Goal: Task Accomplishment & Management: Manage account settings

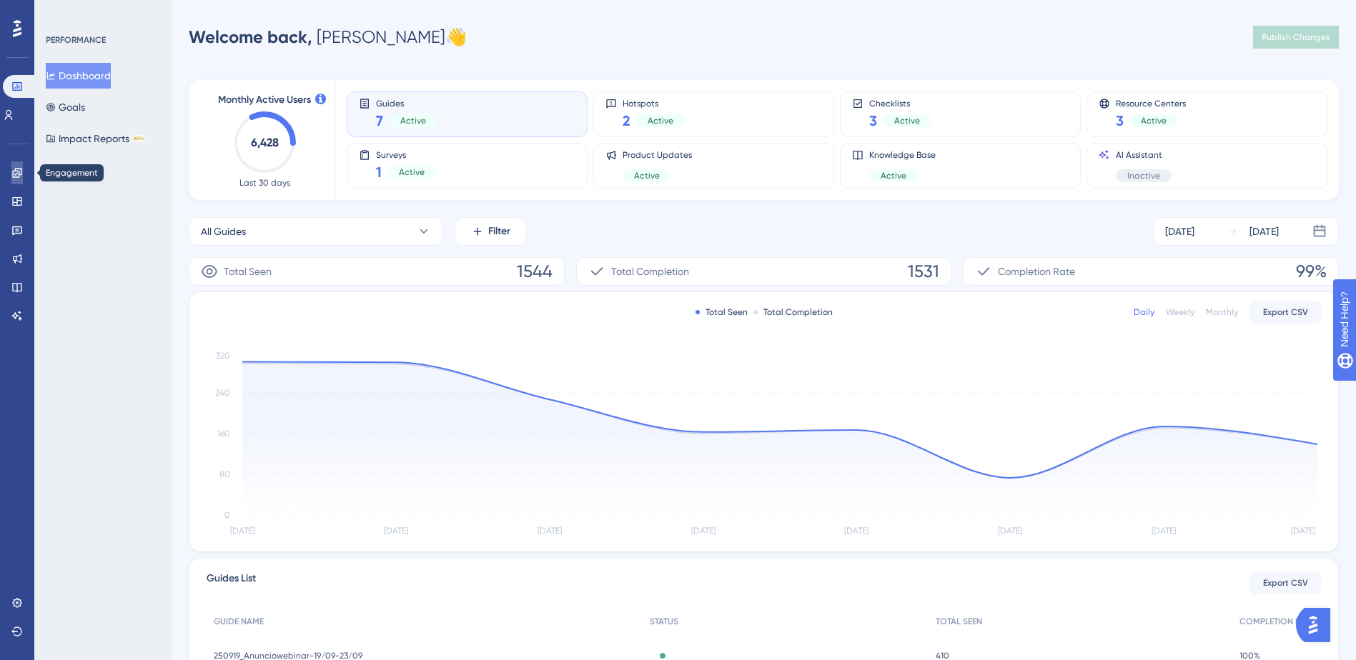
click at [21, 167] on icon at bounding box center [16, 172] width 11 height 11
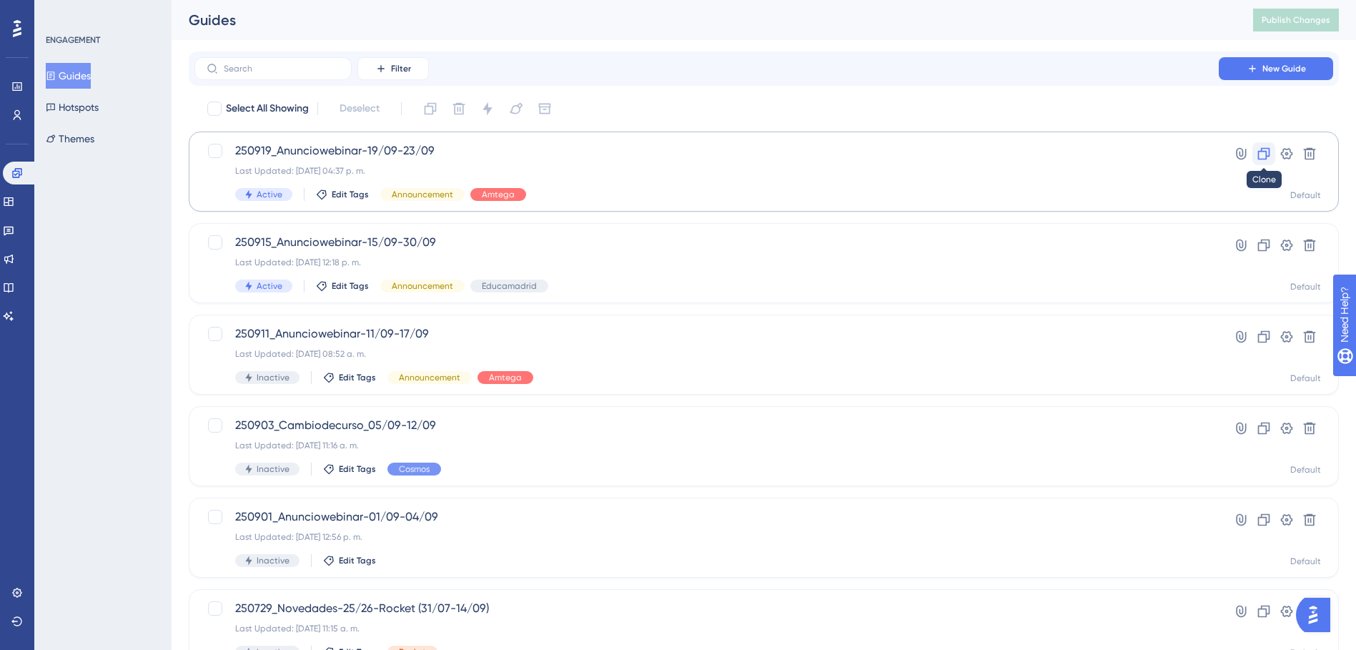
click at [1257, 154] on icon at bounding box center [1264, 154] width 14 height 14
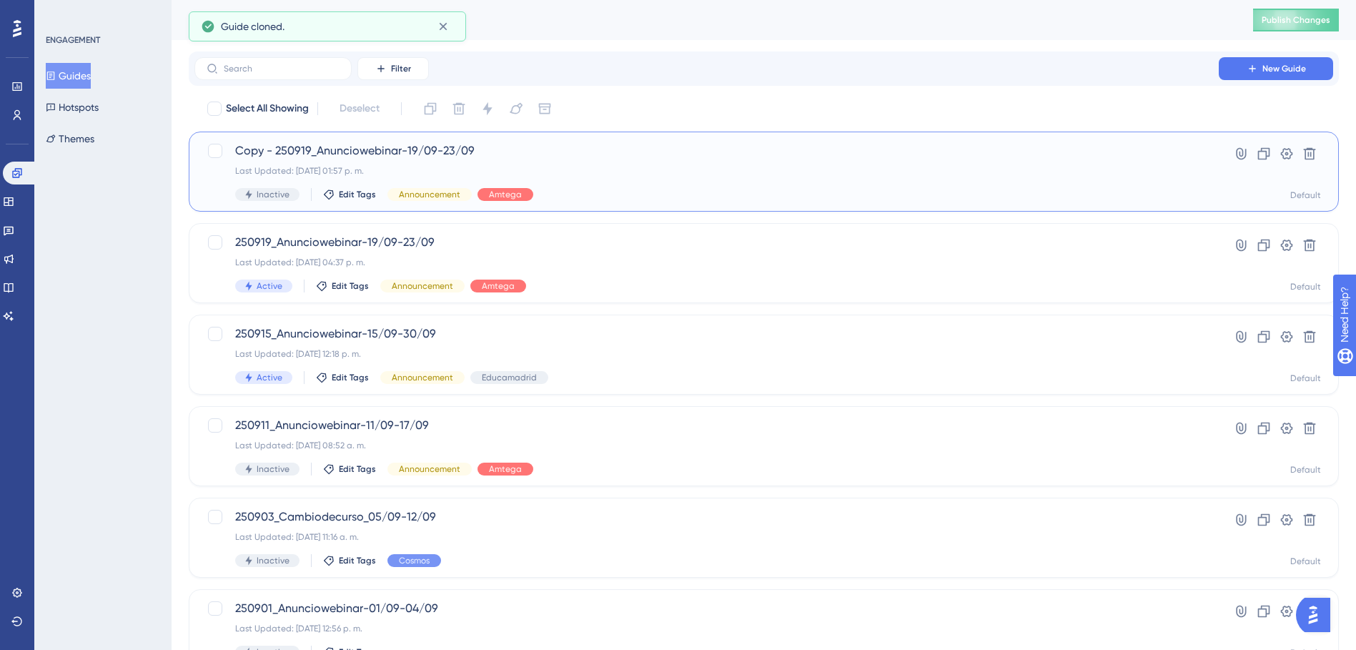
click at [339, 152] on span "Copy - 250919_Anunciowebinar-19/09-23/09" at bounding box center [706, 150] width 943 height 17
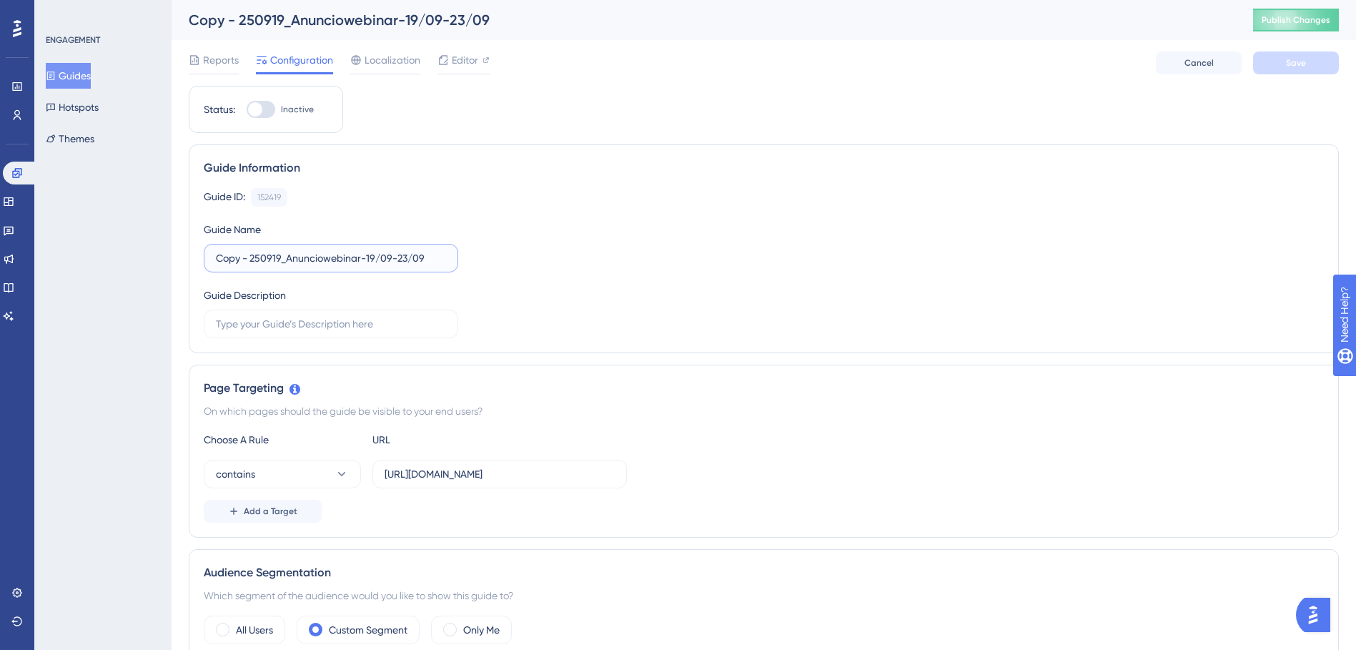
drag, startPoint x: 250, startPoint y: 257, endPoint x: 195, endPoint y: 252, distance: 55.2
click at [202, 252] on div "Guide Information Guide ID: 152419 Copy Guide Name Copy - 250919_Anunciowebinar…" at bounding box center [764, 248] width 1150 height 209
click at [247, 255] on input "250919_Anunciowebinar-19/09-23/09" at bounding box center [331, 258] width 230 height 16
click at [341, 255] on input "250924_Anunciowebinar-19/09-23/09" at bounding box center [331, 258] width 230 height 16
click at [375, 254] on input "250924_Anunciowebinar-24/09-23/09" at bounding box center [331, 258] width 230 height 16
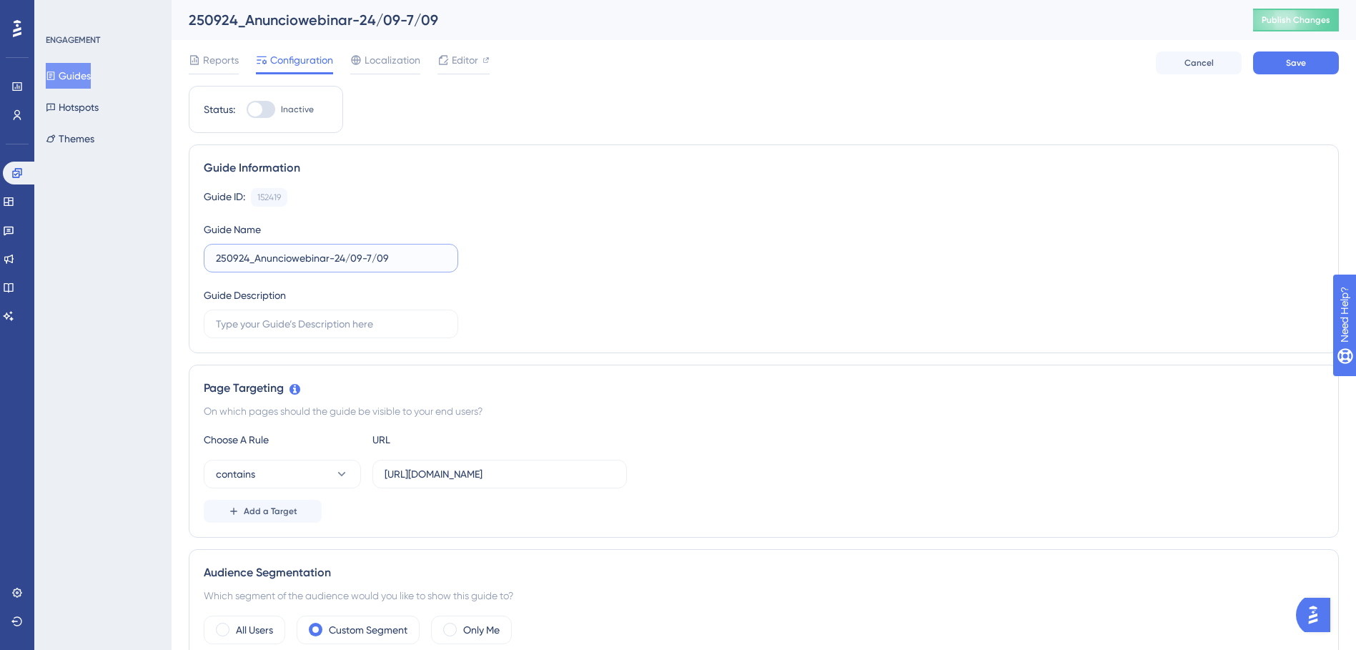
click at [395, 256] on input "250924_Anunciowebinar-24/09-7/09" at bounding box center [331, 258] width 230 height 16
type input "250924_Anunciowebinar-24/09-7/10"
drag, startPoint x: 585, startPoint y: 235, endPoint x: 584, endPoint y: 227, distance: 8.0
click at [585, 234] on div "Guide ID: 152419 Copy Guide Name 250924_Anunciowebinar-24/09-7/10 Guide Descrip…" at bounding box center [764, 263] width 1120 height 150
click at [778, 316] on div "Guide ID: 152419 Copy Guide Name 250924_Anunciowebinar-24/09-7/10 Guide Descrip…" at bounding box center [764, 263] width 1120 height 150
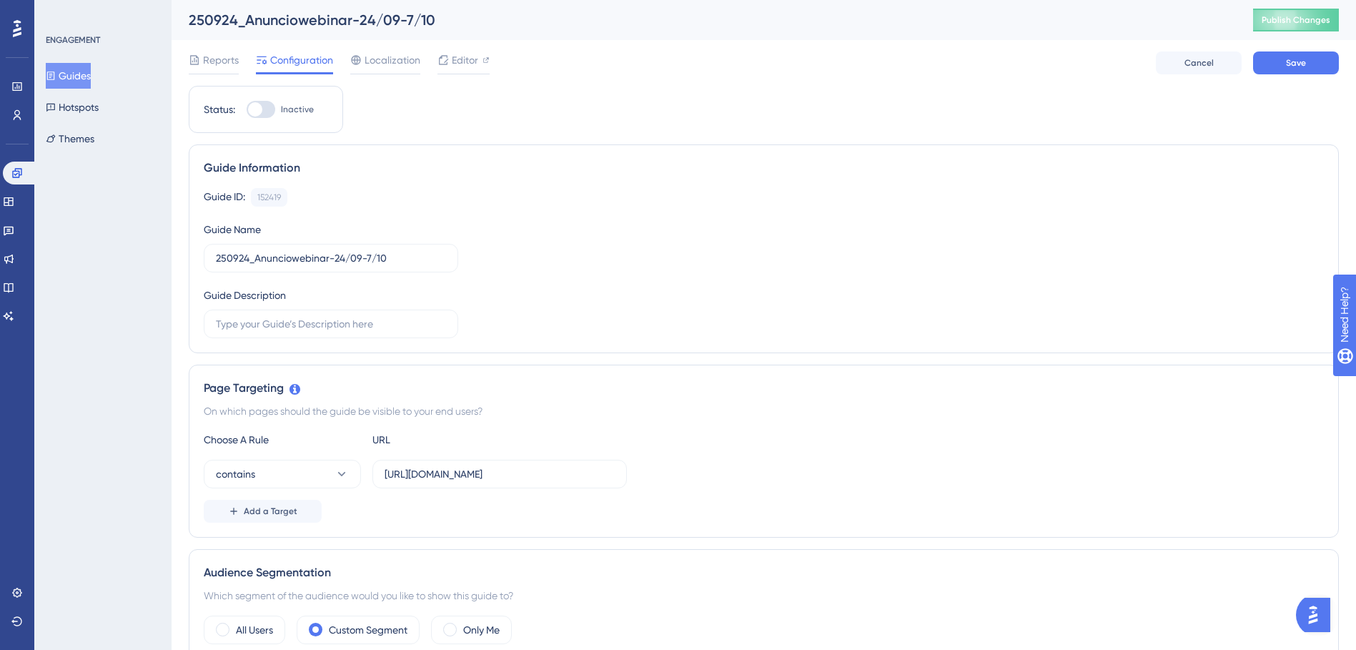
click at [436, 207] on div "Guide ID: 152419 Copy Guide Name 250924_Anunciowebinar-24/09-7/10 Guide Descrip…" at bounding box center [764, 263] width 1120 height 150
click at [284, 59] on span "Configuration" at bounding box center [301, 59] width 63 height 17
click at [534, 254] on div "Guide ID: 152419 Copy Guide Name 250924_Anunciowebinar-24/09-7/10 Guide Descrip…" at bounding box center [764, 263] width 1120 height 150
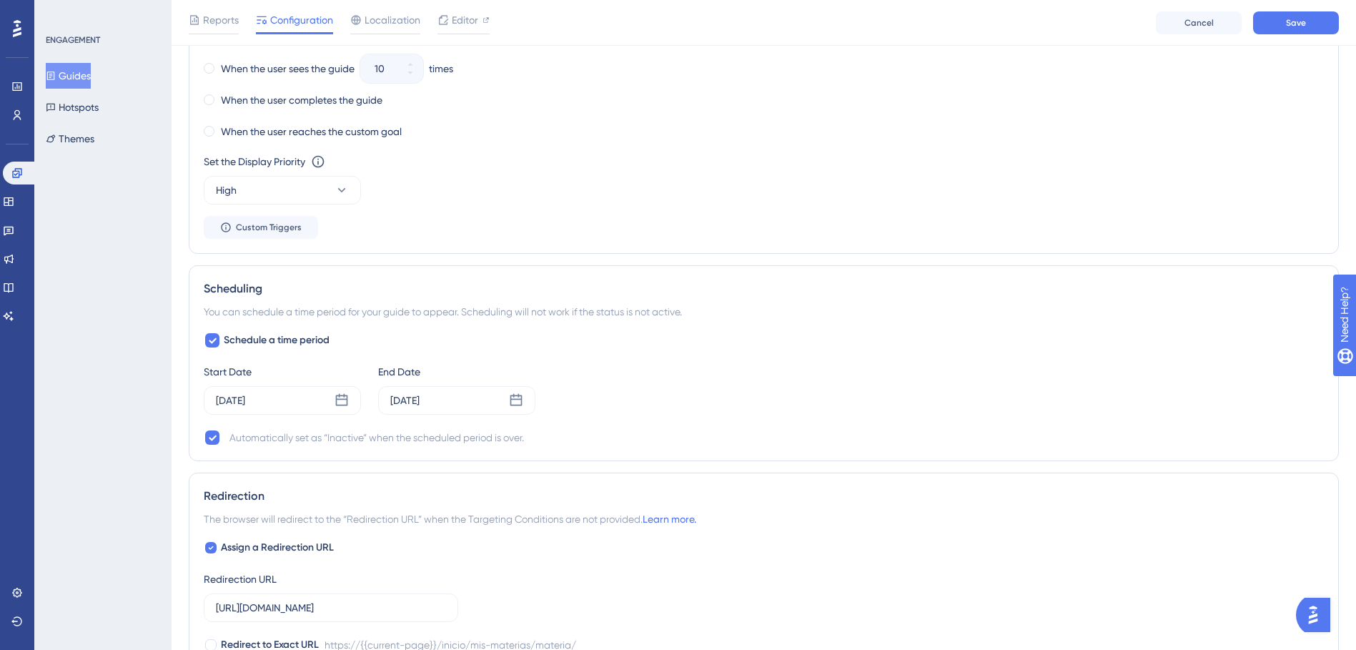
scroll to position [1001, 0]
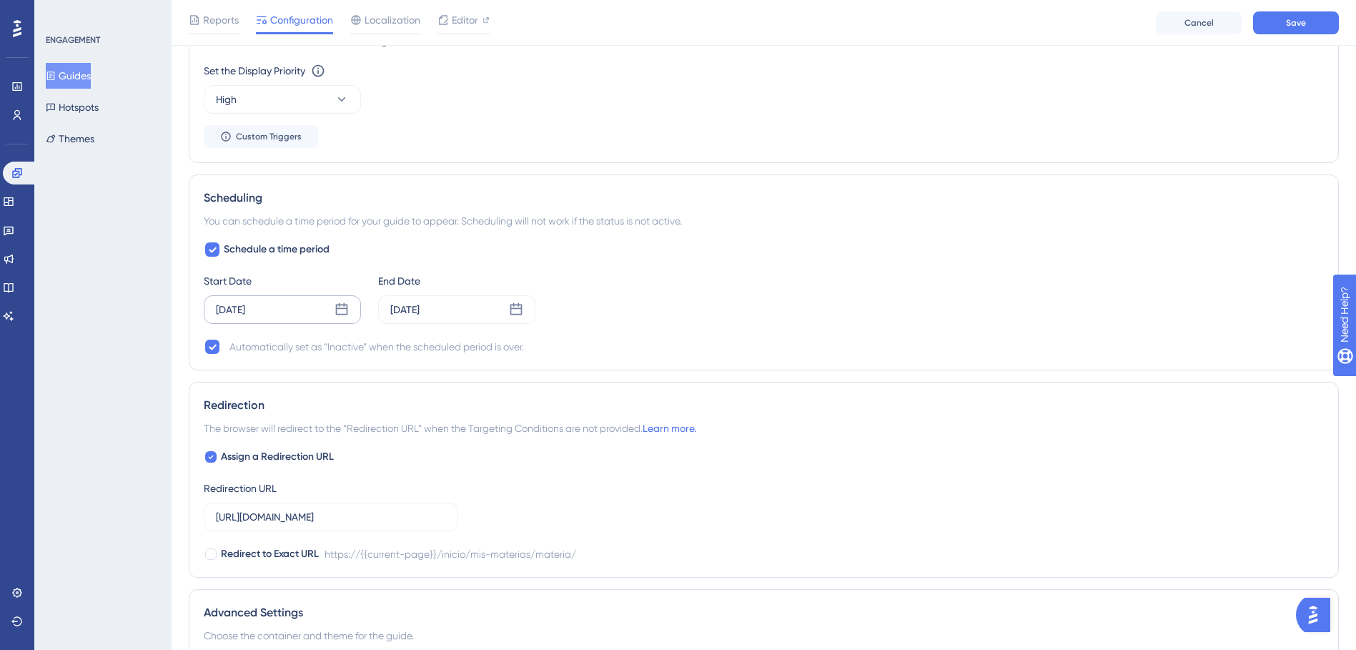
click at [350, 309] on div "[DATE]" at bounding box center [282, 309] width 157 height 29
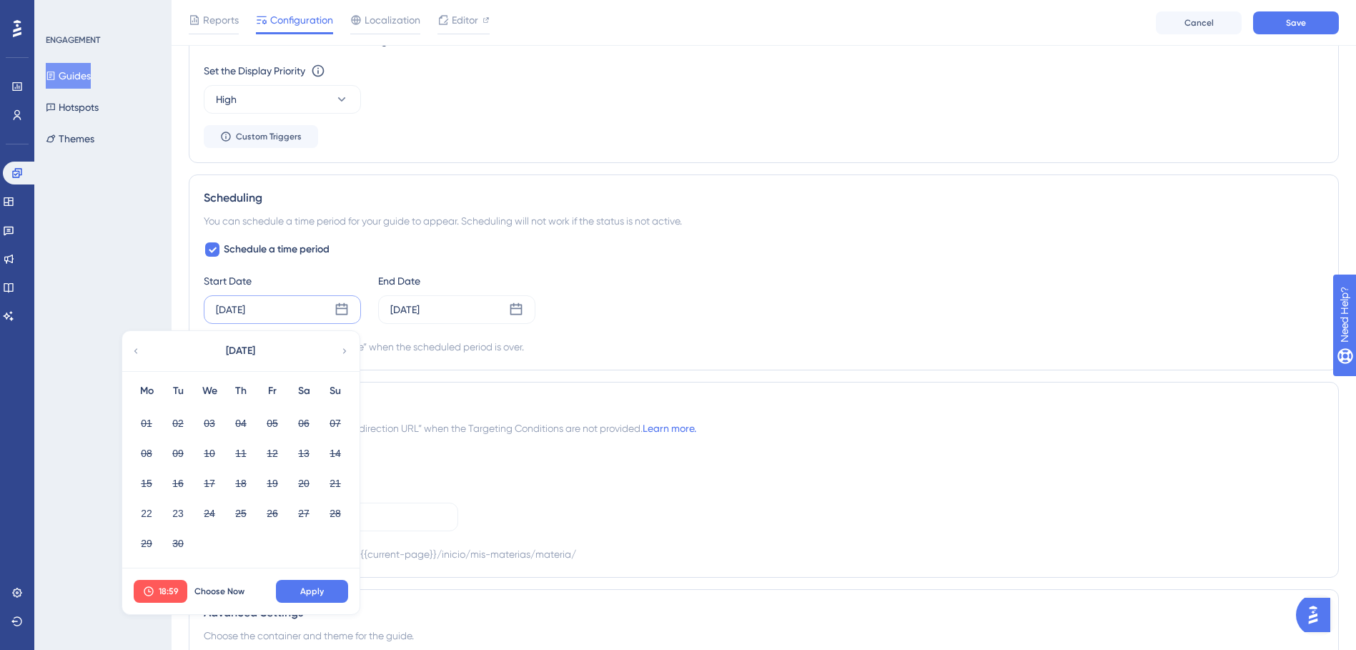
click at [342, 303] on icon at bounding box center [342, 309] width 14 height 14
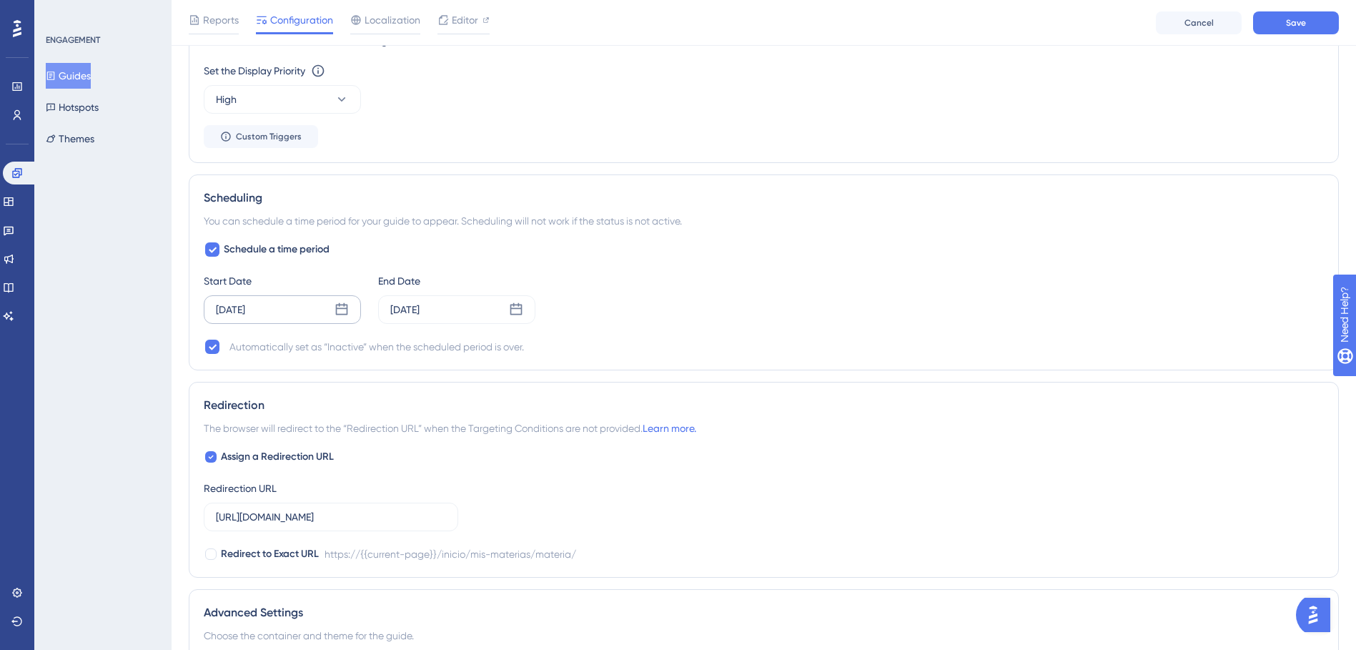
click at [342, 310] on icon at bounding box center [342, 309] width 14 height 14
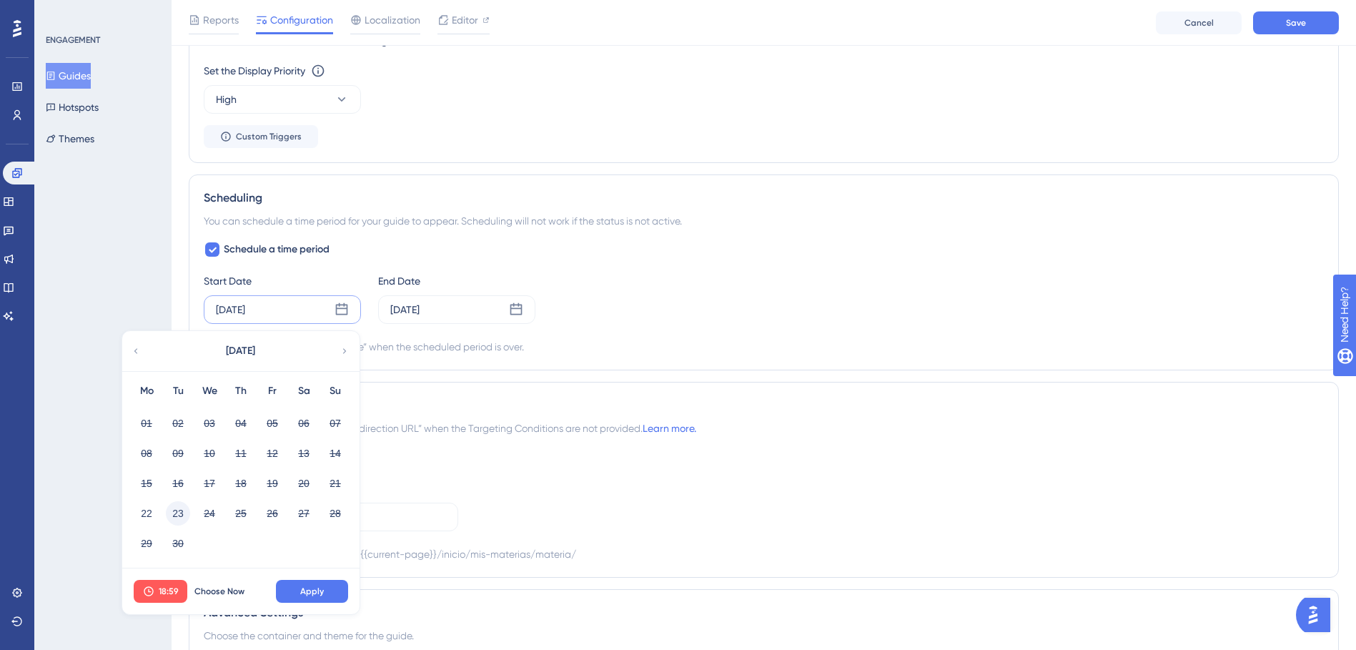
click at [172, 507] on button "23" at bounding box center [178, 513] width 24 height 24
click at [316, 593] on span "Apply" at bounding box center [312, 590] width 24 height 11
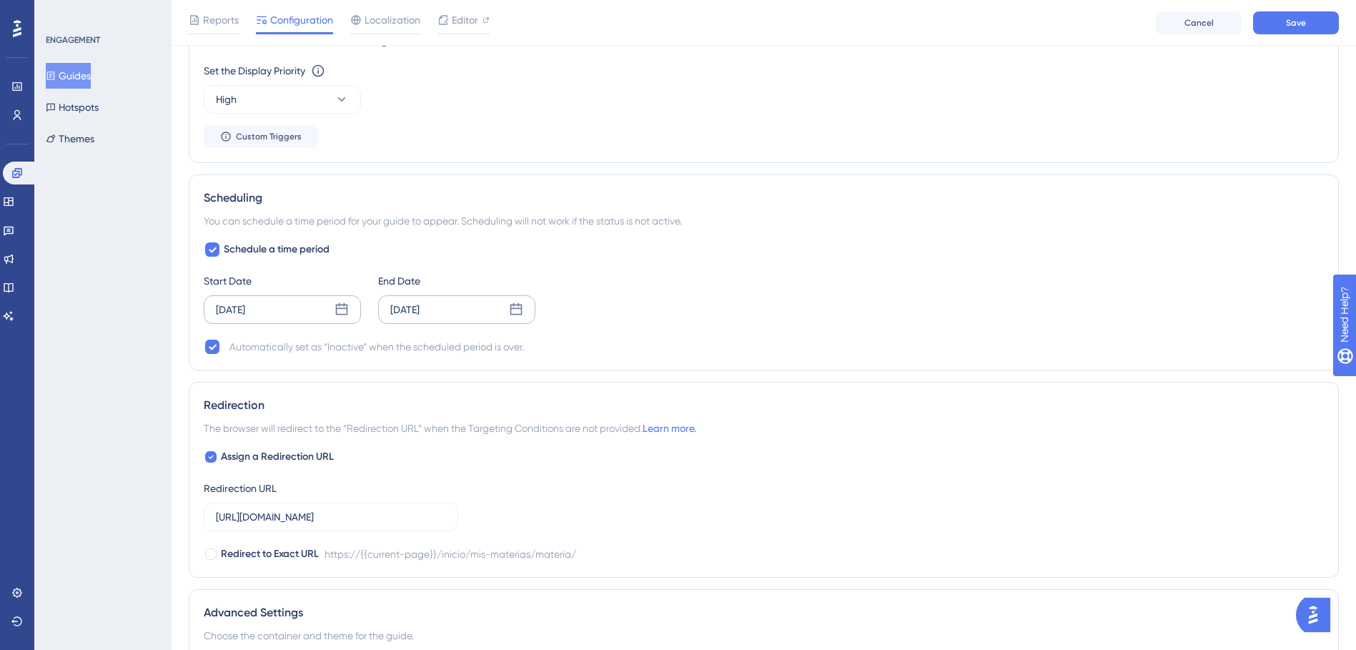
click at [510, 307] on icon at bounding box center [516, 309] width 14 height 14
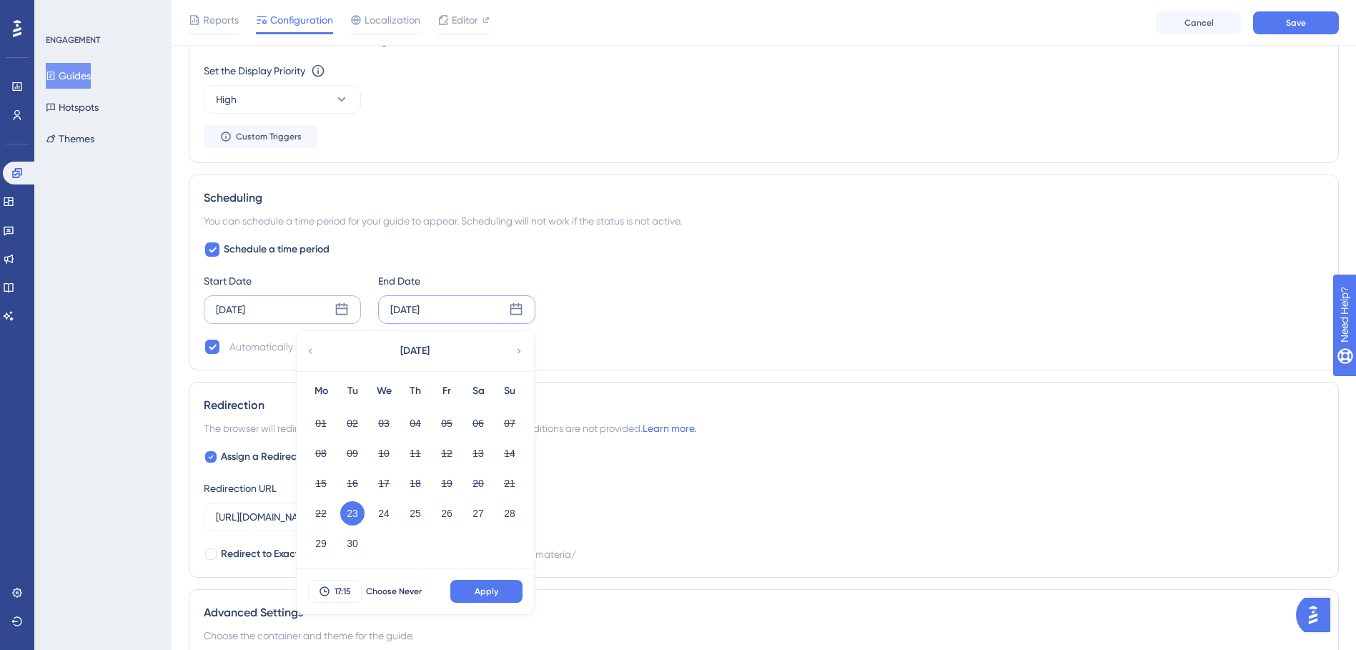
click at [516, 345] on icon at bounding box center [519, 351] width 10 height 13
click at [352, 451] on button "07" at bounding box center [352, 453] width 24 height 24
click at [485, 592] on span "Apply" at bounding box center [487, 590] width 24 height 11
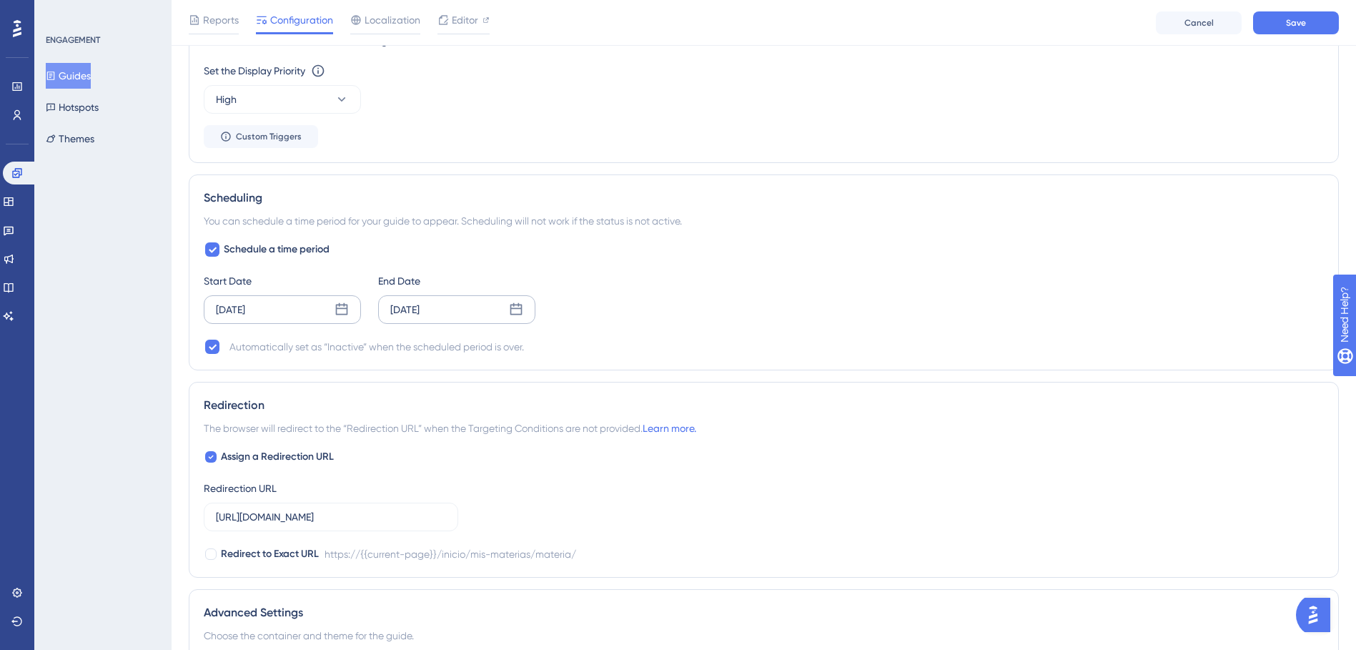
click at [339, 310] on icon at bounding box center [342, 309] width 14 height 14
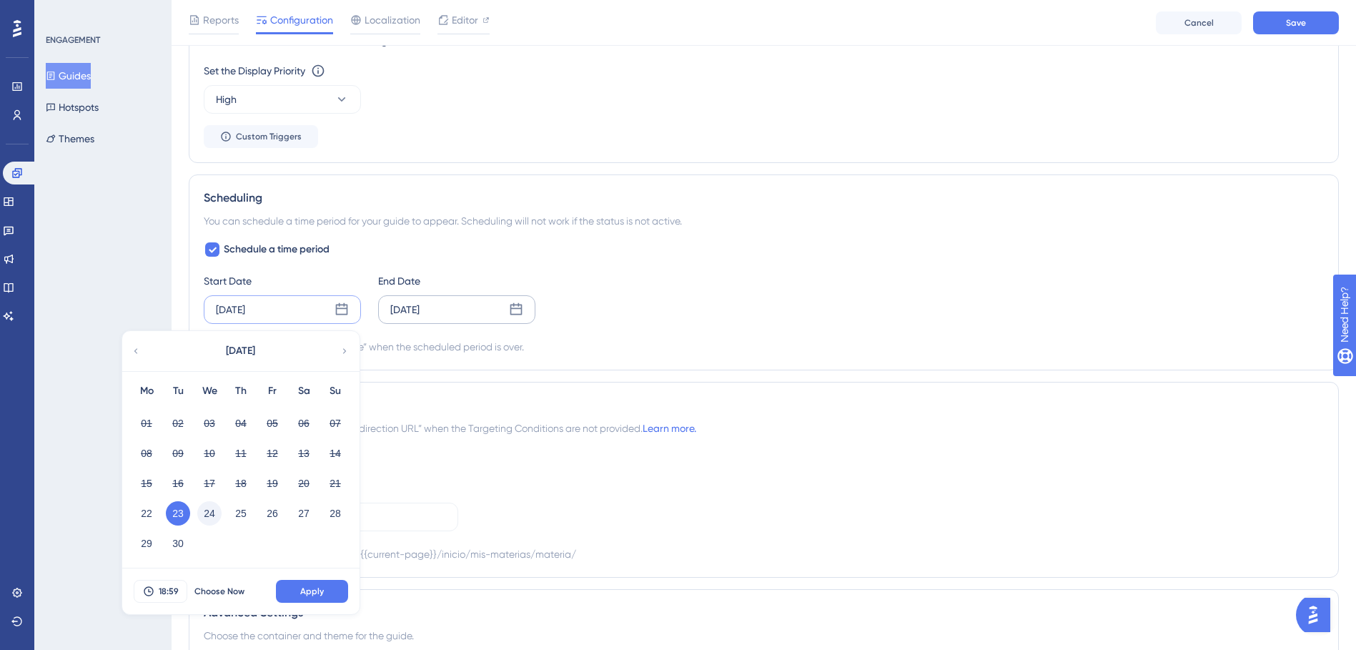
click at [206, 511] on button "24" at bounding box center [209, 513] width 24 height 24
click at [172, 585] on button "18:59" at bounding box center [161, 591] width 54 height 23
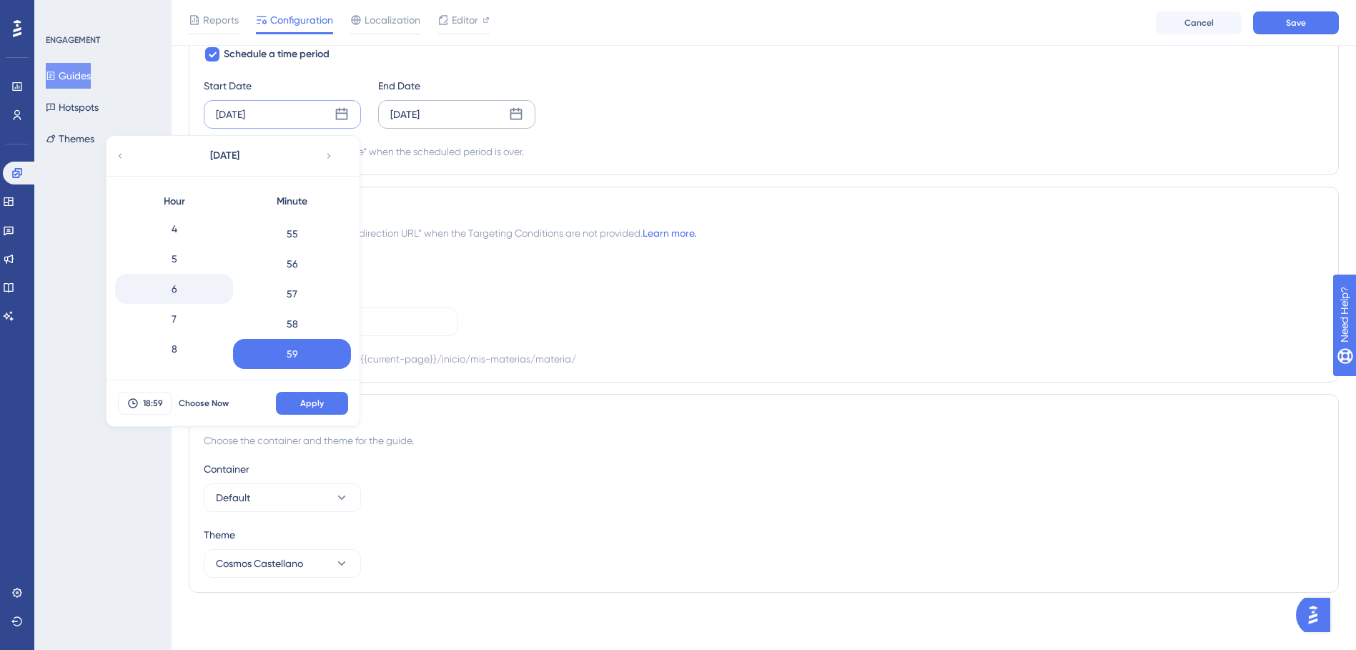
scroll to position [122, 0]
click at [172, 345] on div "8" at bounding box center [174, 350] width 118 height 30
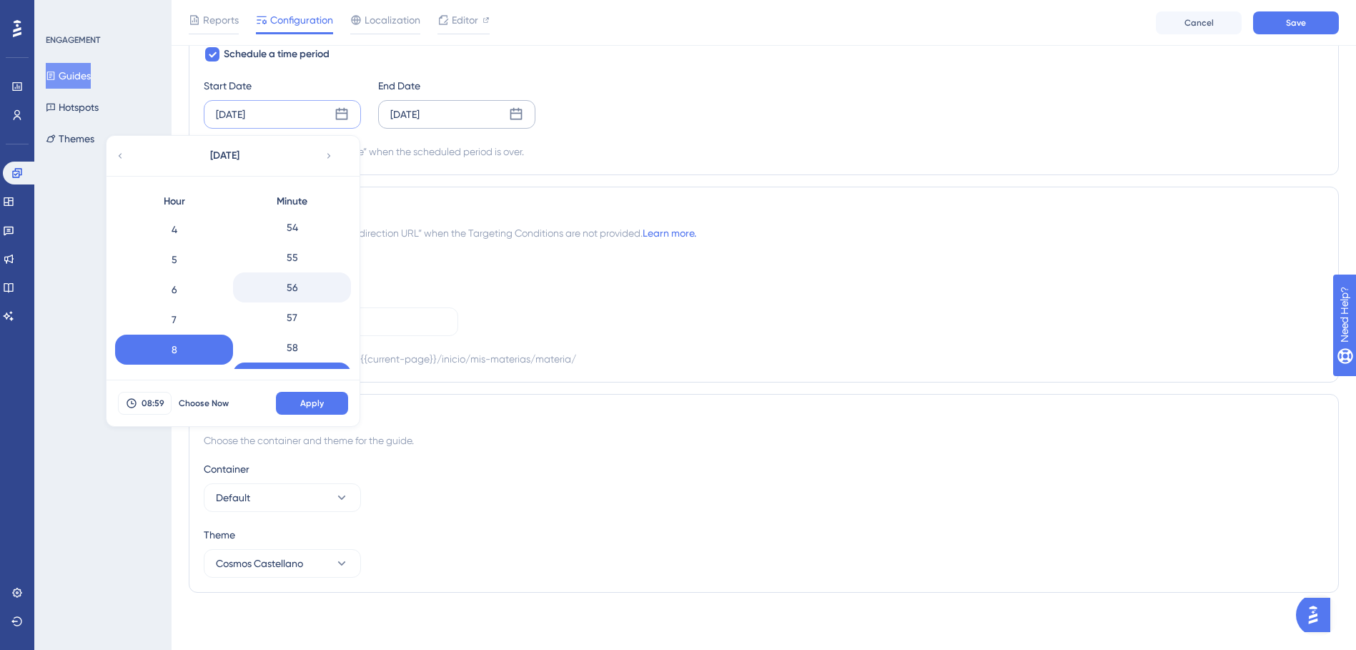
scroll to position [1648, 0]
click at [172, 311] on div "7" at bounding box center [174, 319] width 118 height 30
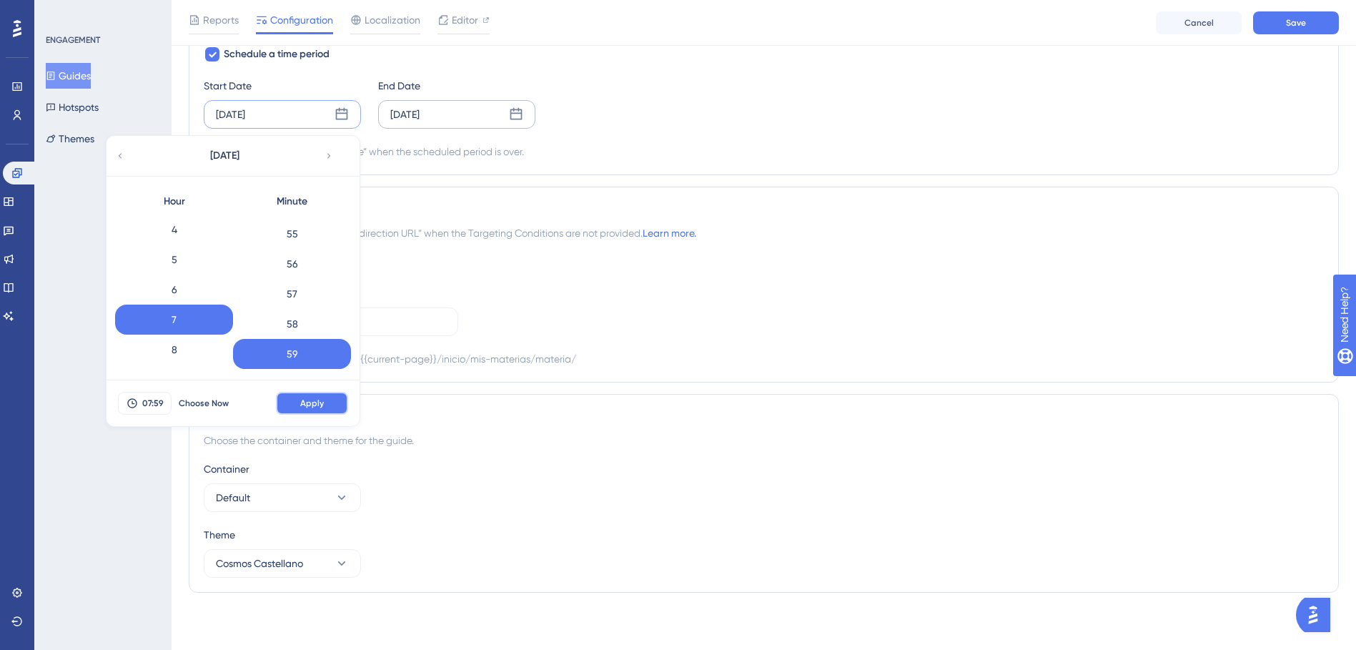
click at [298, 408] on button "Apply" at bounding box center [312, 403] width 72 height 23
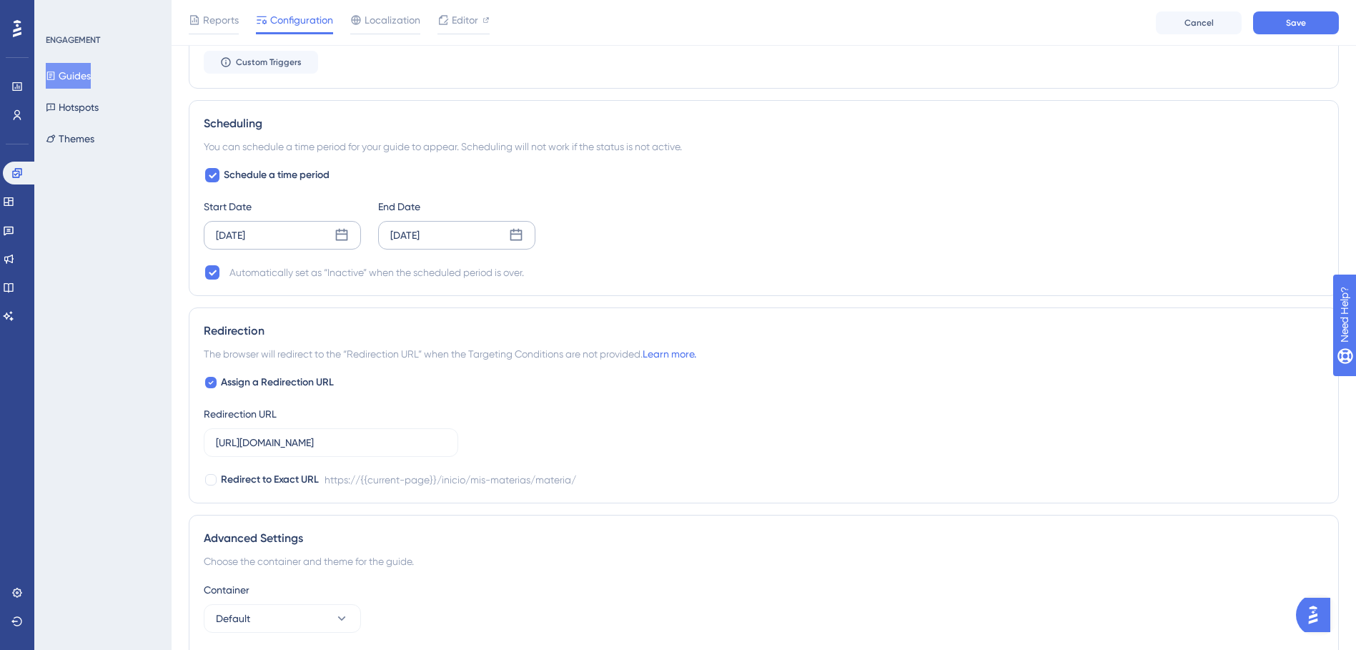
scroll to position [1053, 0]
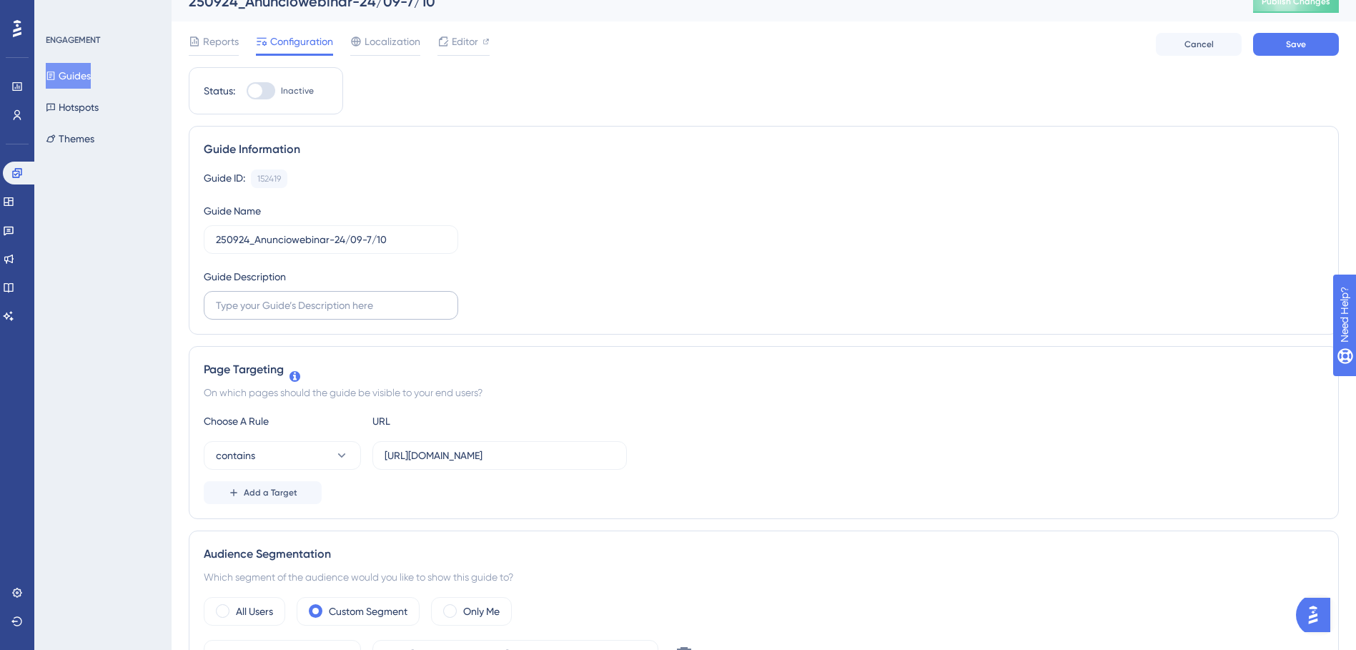
scroll to position [0, 0]
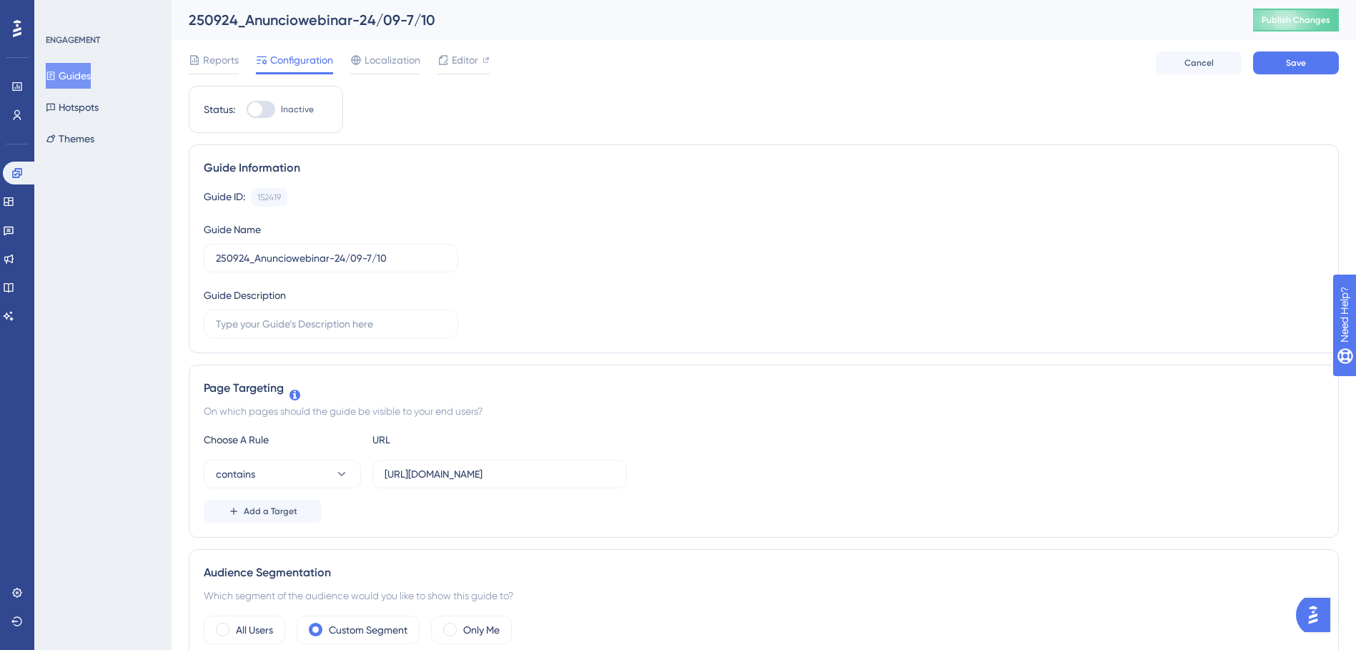
click at [758, 296] on div "Guide ID: 152419 Copy Guide Name 250924_Anunciowebinar-24/09-7/10 Guide Descrip…" at bounding box center [764, 263] width 1120 height 150
click at [1306, 58] on button "Save" at bounding box center [1296, 62] width 86 height 23
click at [510, 209] on div "Guide ID: 152419 Copy Guide Name 250924_Anunciowebinar-24/09-7/10 Guide Descrip…" at bounding box center [764, 263] width 1120 height 150
click at [1294, 20] on span "Publish Changes" at bounding box center [1296, 19] width 69 height 11
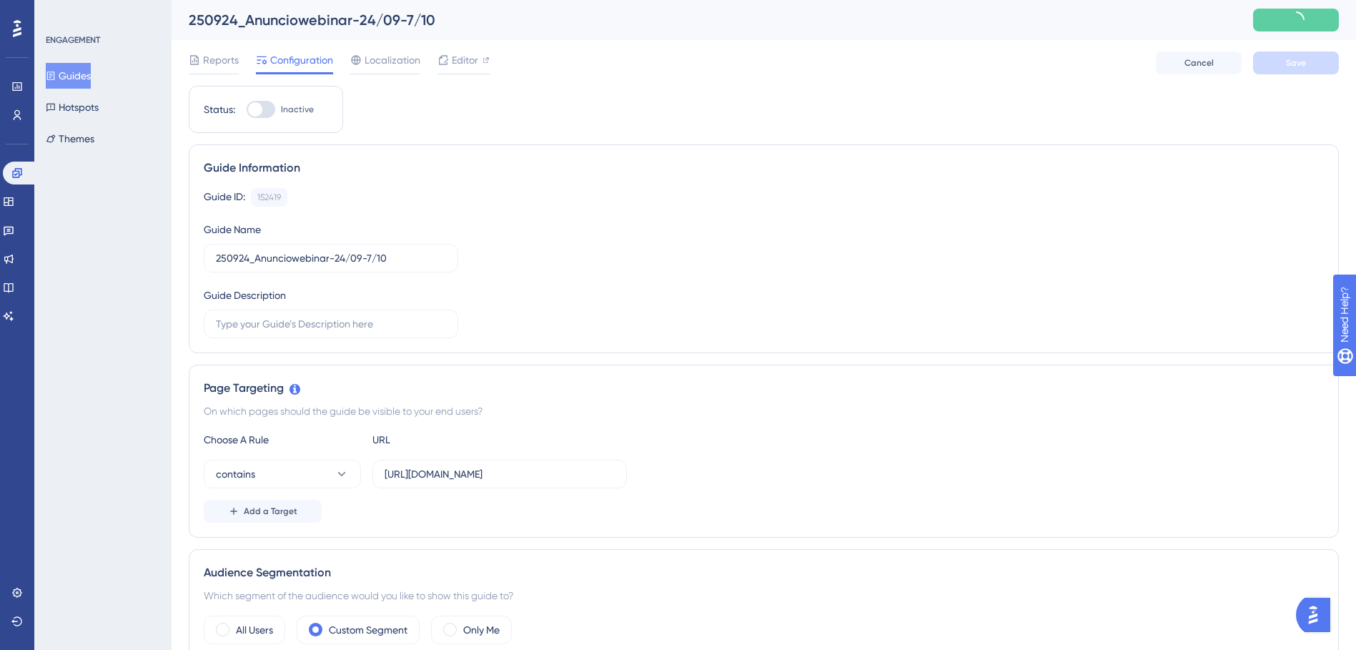
click at [70, 76] on button "Guides" at bounding box center [68, 76] width 45 height 26
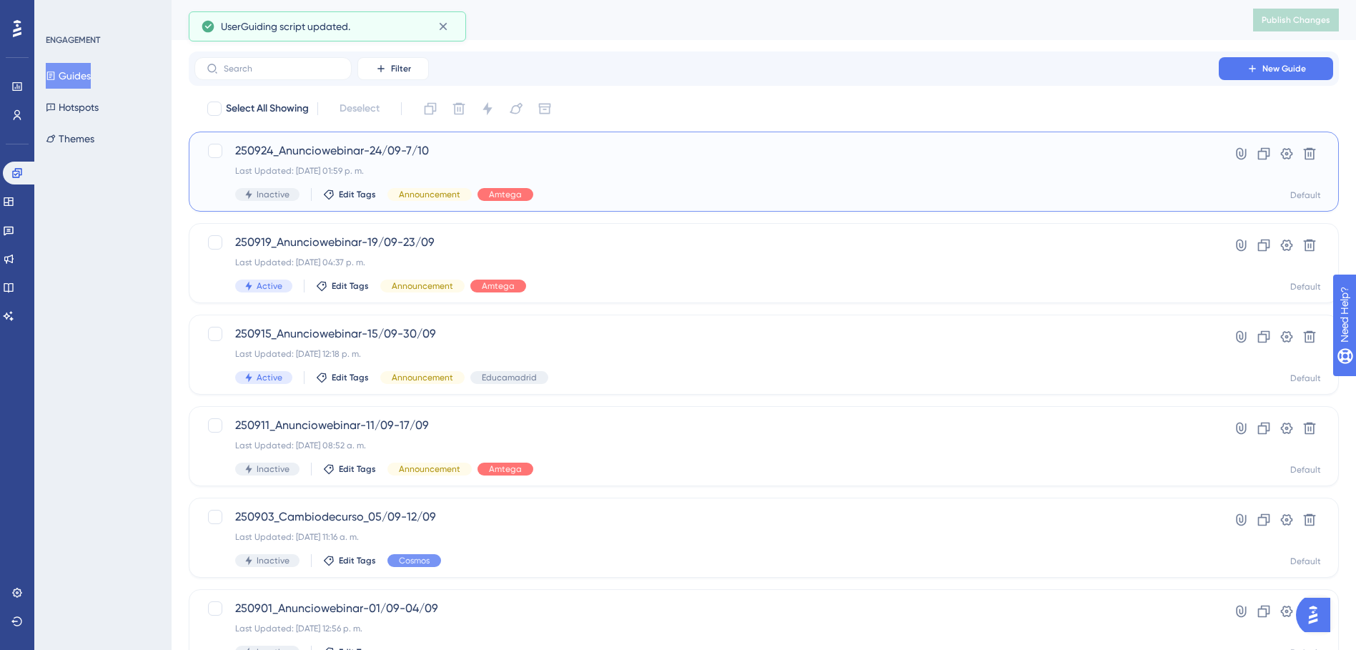
click at [384, 150] on span "250924_Anunciowebinar-24/09-7/10" at bounding box center [706, 150] width 943 height 17
